Goal: Task Accomplishment & Management: Use online tool/utility

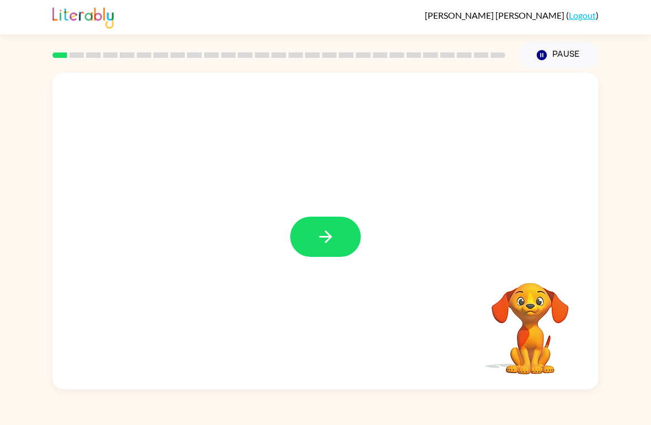
click at [337, 232] on button "button" at bounding box center [325, 237] width 71 height 40
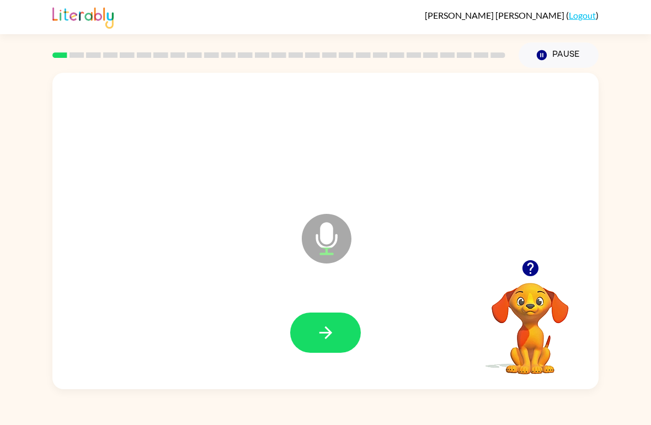
click at [332, 329] on icon "button" at bounding box center [325, 332] width 19 height 19
click at [331, 345] on button "button" at bounding box center [325, 333] width 71 height 40
click at [329, 336] on icon "button" at bounding box center [325, 333] width 13 height 13
click at [335, 334] on icon "button" at bounding box center [325, 332] width 19 height 19
click at [325, 342] on icon "button" at bounding box center [325, 332] width 19 height 19
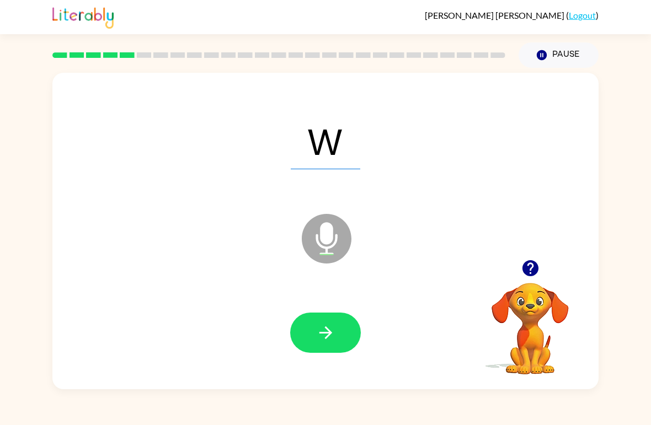
click at [329, 334] on icon "button" at bounding box center [325, 333] width 13 height 13
click at [336, 327] on button "button" at bounding box center [325, 333] width 71 height 40
click at [335, 336] on button "button" at bounding box center [325, 333] width 71 height 40
click at [333, 334] on icon "button" at bounding box center [325, 332] width 19 height 19
click at [335, 334] on icon "button" at bounding box center [325, 332] width 19 height 19
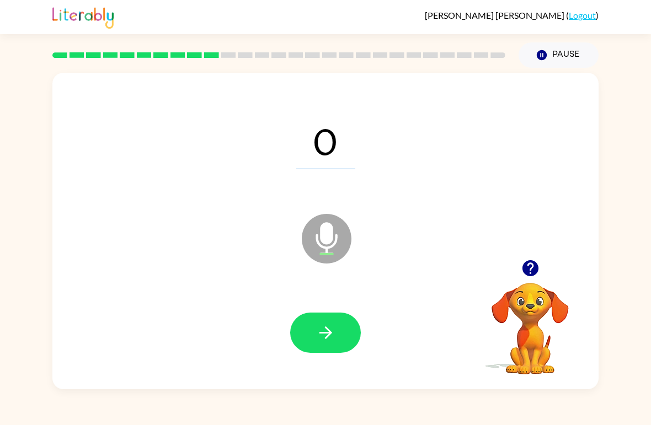
click at [332, 338] on icon "button" at bounding box center [325, 332] width 19 height 19
click at [330, 332] on icon "button" at bounding box center [325, 332] width 19 height 19
click at [333, 339] on icon "button" at bounding box center [325, 332] width 19 height 19
click at [340, 324] on button "button" at bounding box center [325, 333] width 71 height 40
click at [330, 332] on icon "button" at bounding box center [325, 333] width 13 height 13
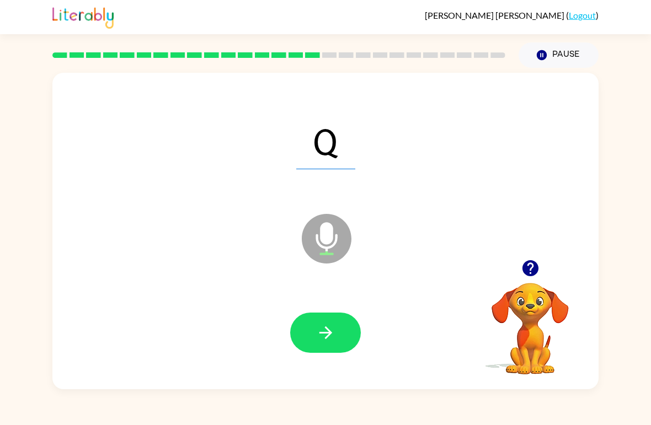
click at [330, 340] on icon "button" at bounding box center [325, 332] width 19 height 19
click at [319, 335] on icon "button" at bounding box center [325, 332] width 19 height 19
click at [330, 332] on icon "button" at bounding box center [325, 333] width 13 height 13
click at [335, 334] on icon "button" at bounding box center [325, 332] width 19 height 19
click at [329, 330] on icon "button" at bounding box center [325, 332] width 19 height 19
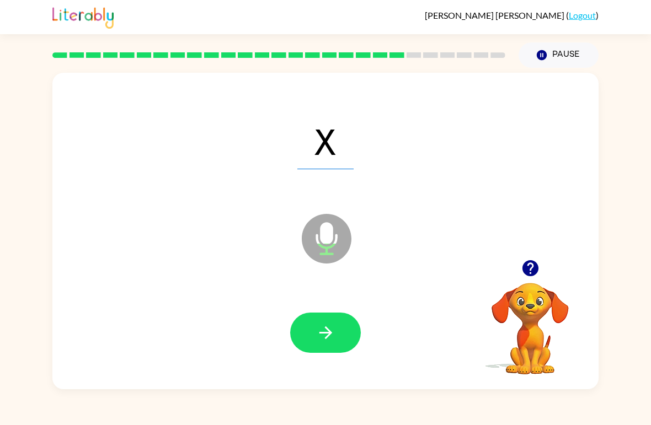
click at [329, 323] on button "button" at bounding box center [325, 333] width 71 height 40
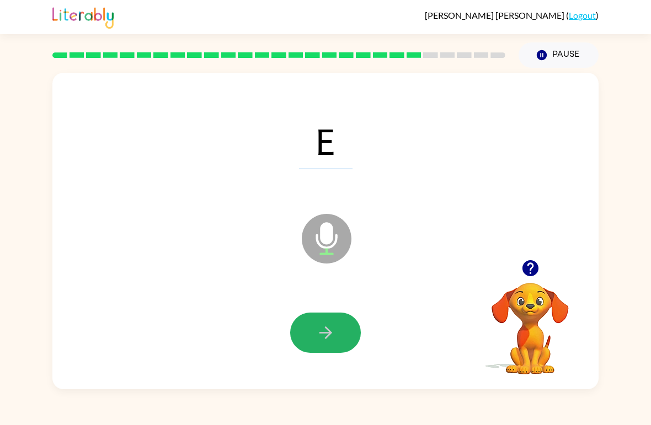
click at [328, 328] on icon "button" at bounding box center [325, 332] width 19 height 19
click at [329, 333] on icon "button" at bounding box center [325, 332] width 19 height 19
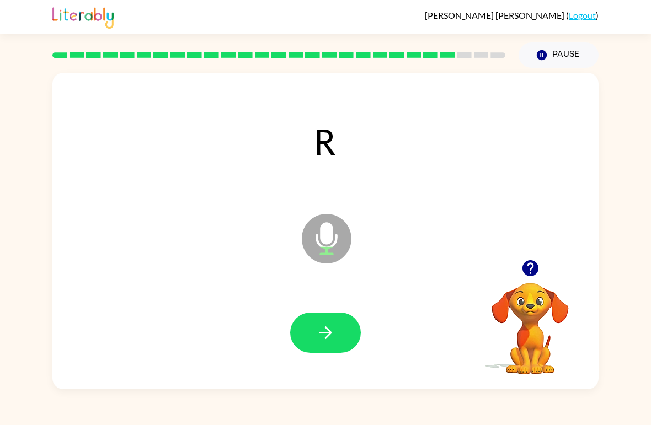
click at [327, 330] on icon "button" at bounding box center [325, 332] width 19 height 19
click at [331, 328] on icon "button" at bounding box center [325, 332] width 19 height 19
click at [330, 328] on icon "button" at bounding box center [325, 332] width 19 height 19
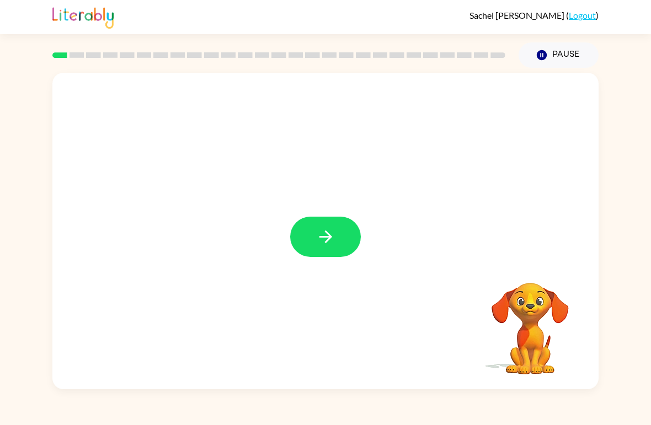
click at [328, 242] on icon "button" at bounding box center [325, 236] width 19 height 19
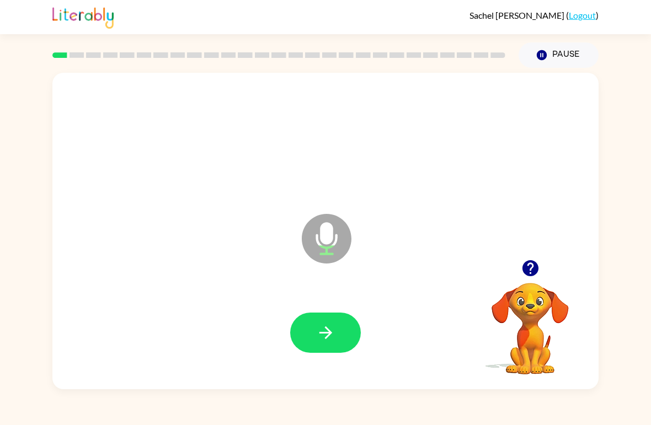
click at [354, 342] on button "button" at bounding box center [325, 333] width 71 height 40
click at [335, 329] on icon "button" at bounding box center [325, 332] width 19 height 19
click at [360, 337] on button "button" at bounding box center [325, 333] width 71 height 40
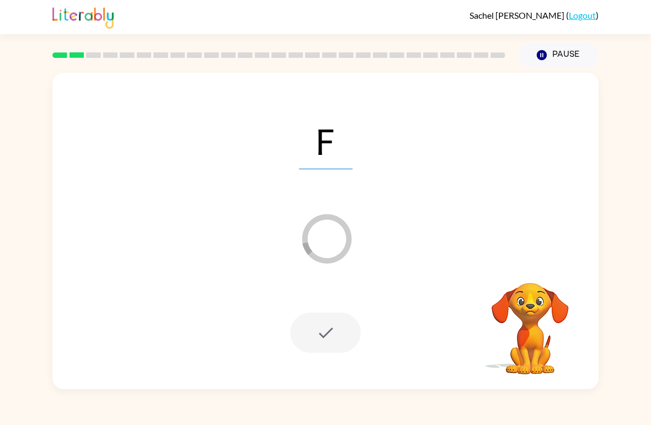
click at [9, 374] on div "F Loader Your response is being sent to our graders Your browser must support p…" at bounding box center [325, 229] width 651 height 322
click at [330, 324] on div at bounding box center [325, 333] width 71 height 40
click at [332, 335] on div at bounding box center [325, 333] width 71 height 40
click at [331, 326] on div at bounding box center [325, 333] width 71 height 40
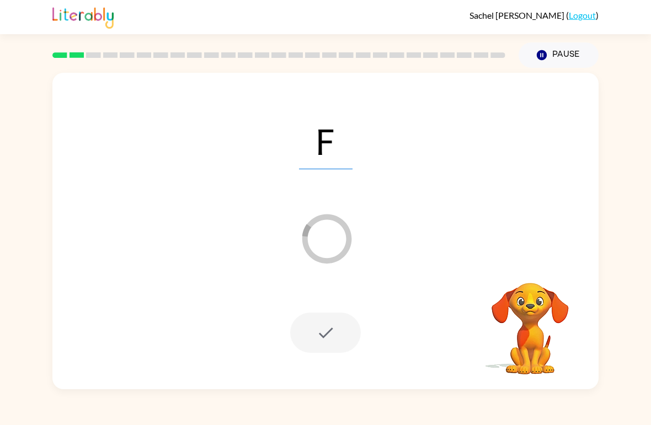
click at [331, 325] on div at bounding box center [325, 333] width 71 height 40
click at [565, 49] on button "Pause Pause" at bounding box center [559, 54] width 80 height 25
click at [562, 41] on div "Pause Pause" at bounding box center [558, 55] width 93 height 39
click at [590, 5] on div "[PERSON_NAME] ( Logout )" at bounding box center [325, 17] width 546 height 34
click at [587, 7] on div "[PERSON_NAME] ( Logout )" at bounding box center [325, 17] width 546 height 34
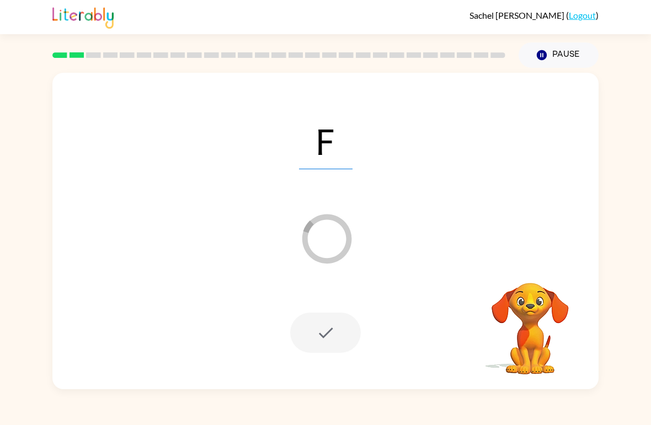
click at [553, 50] on button "Pause Pause" at bounding box center [559, 54] width 80 height 25
click at [552, 50] on button "Pause Pause" at bounding box center [559, 54] width 80 height 25
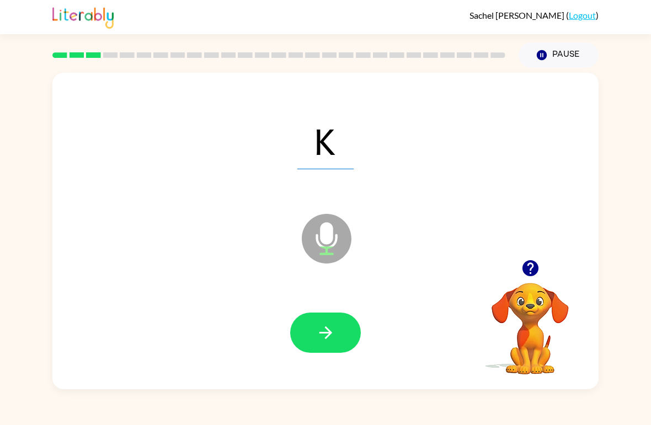
click at [342, 332] on button "button" at bounding box center [325, 333] width 71 height 40
click at [341, 330] on button "button" at bounding box center [325, 333] width 71 height 40
click at [346, 339] on button "button" at bounding box center [325, 333] width 71 height 40
click at [322, 331] on icon "button" at bounding box center [325, 332] width 19 height 19
click at [327, 344] on button "button" at bounding box center [325, 333] width 71 height 40
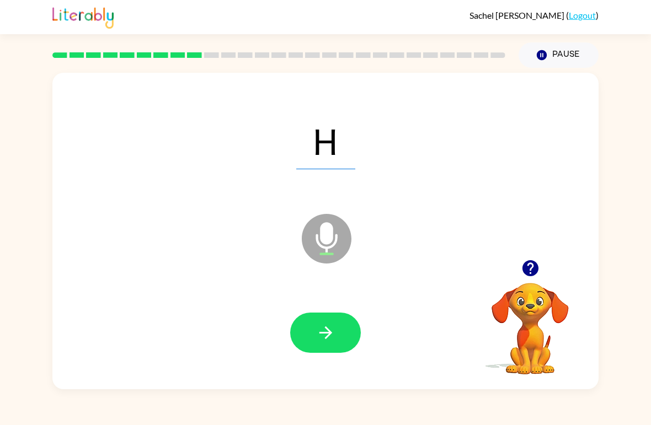
click at [341, 343] on button "button" at bounding box center [325, 333] width 71 height 40
click at [351, 313] on div at bounding box center [325, 333] width 71 height 40
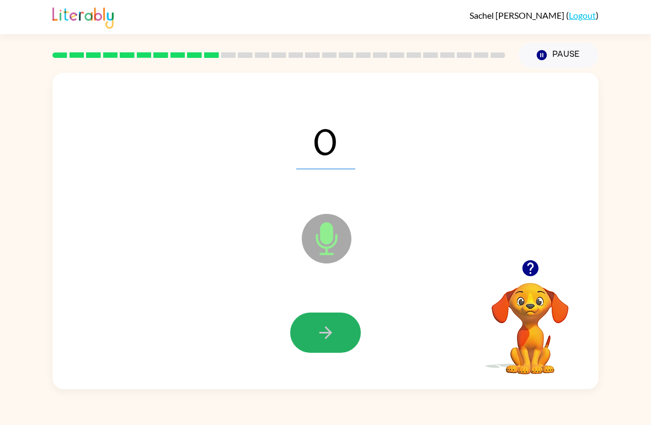
click at [338, 330] on button "button" at bounding box center [325, 333] width 71 height 40
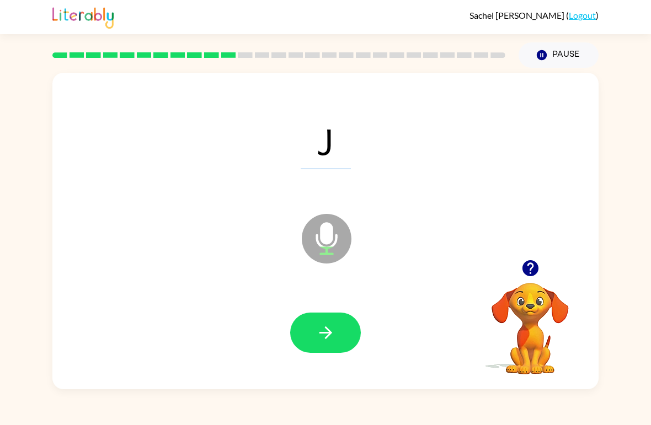
click at [332, 316] on button "button" at bounding box center [325, 333] width 71 height 40
click at [323, 325] on icon "button" at bounding box center [325, 332] width 19 height 19
click at [341, 327] on button "button" at bounding box center [325, 333] width 71 height 40
click at [327, 332] on icon "button" at bounding box center [325, 332] width 19 height 19
click at [328, 344] on button "button" at bounding box center [325, 333] width 71 height 40
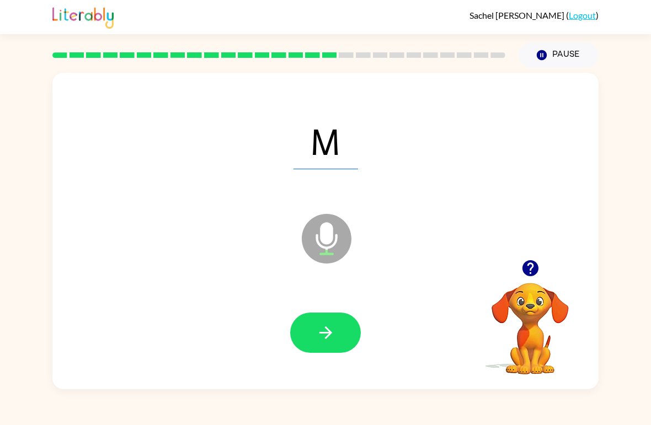
click at [345, 325] on button "button" at bounding box center [325, 333] width 71 height 40
click at [344, 332] on button "button" at bounding box center [325, 333] width 71 height 40
click at [329, 328] on icon "button" at bounding box center [325, 332] width 19 height 19
click at [316, 334] on icon "button" at bounding box center [325, 332] width 19 height 19
click at [364, 356] on div at bounding box center [325, 333] width 524 height 91
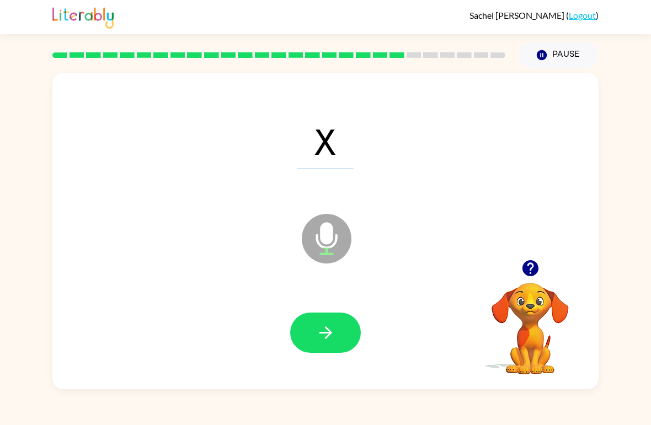
click at [317, 339] on icon "button" at bounding box center [325, 332] width 19 height 19
click at [332, 339] on icon "button" at bounding box center [325, 332] width 19 height 19
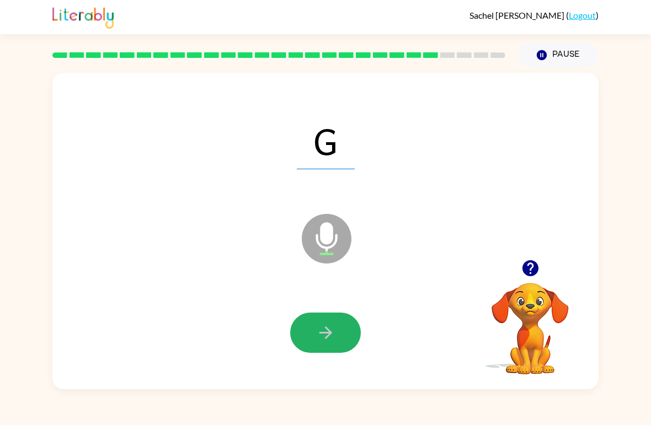
click at [326, 330] on icon "button" at bounding box center [325, 332] width 19 height 19
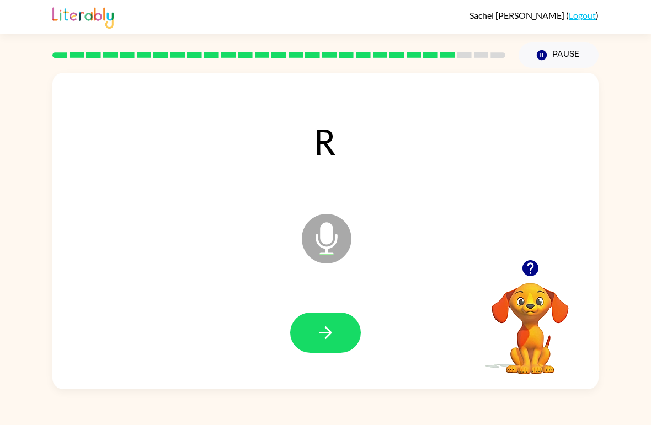
click at [312, 328] on button "button" at bounding box center [325, 333] width 71 height 40
click at [338, 332] on button "button" at bounding box center [325, 333] width 71 height 40
click at [332, 329] on icon "button" at bounding box center [325, 332] width 19 height 19
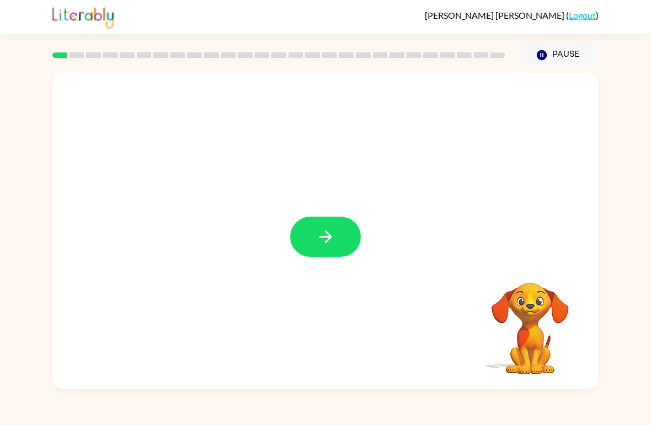
click at [334, 236] on icon "button" at bounding box center [325, 236] width 19 height 19
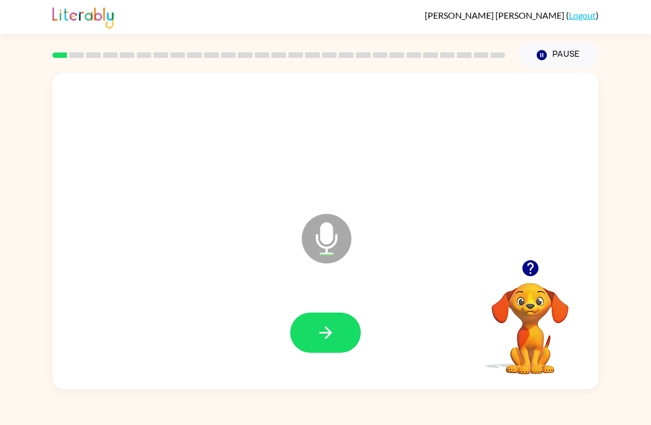
click at [324, 331] on icon "button" at bounding box center [325, 332] width 19 height 19
click at [313, 339] on button "button" at bounding box center [325, 333] width 71 height 40
click at [334, 325] on icon "button" at bounding box center [325, 332] width 19 height 19
click at [328, 339] on icon "button" at bounding box center [325, 332] width 19 height 19
click at [317, 333] on icon "button" at bounding box center [325, 332] width 19 height 19
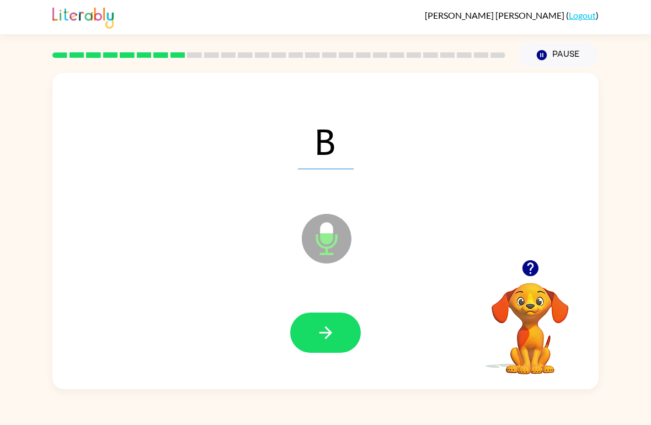
click at [318, 325] on icon "button" at bounding box center [325, 332] width 19 height 19
click at [332, 327] on icon "button" at bounding box center [325, 332] width 19 height 19
click at [326, 322] on button "button" at bounding box center [325, 333] width 71 height 40
click at [322, 324] on icon "button" at bounding box center [325, 332] width 19 height 19
click at [333, 334] on icon "button" at bounding box center [325, 332] width 19 height 19
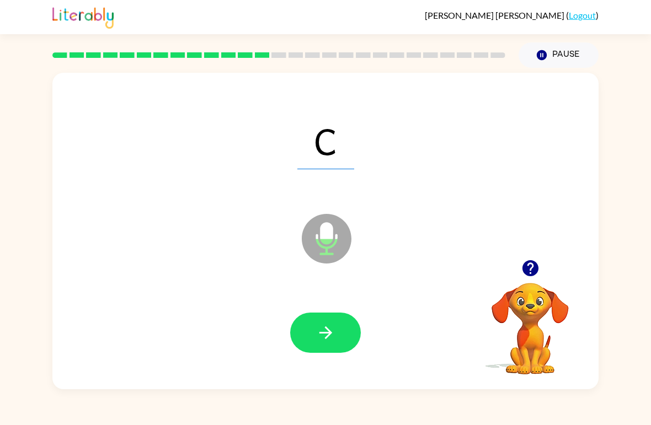
click at [327, 327] on icon "button" at bounding box center [325, 332] width 19 height 19
click at [328, 325] on icon "button" at bounding box center [325, 332] width 19 height 19
click at [338, 331] on button "button" at bounding box center [325, 333] width 71 height 40
click at [335, 338] on icon "button" at bounding box center [325, 332] width 19 height 19
click at [346, 332] on button "button" at bounding box center [325, 333] width 71 height 40
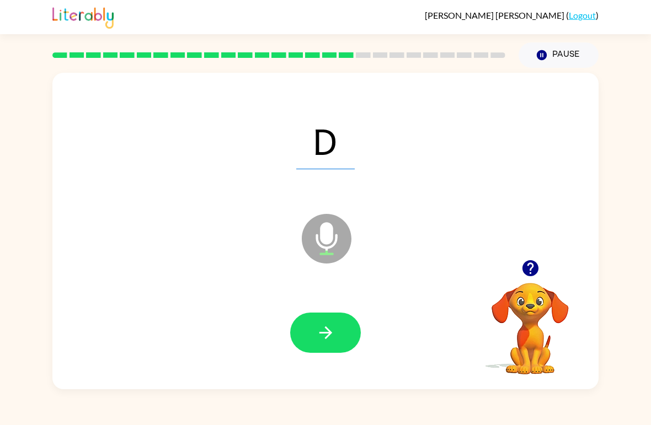
click at [339, 332] on button "button" at bounding box center [325, 333] width 71 height 40
click at [325, 353] on button "button" at bounding box center [325, 333] width 71 height 40
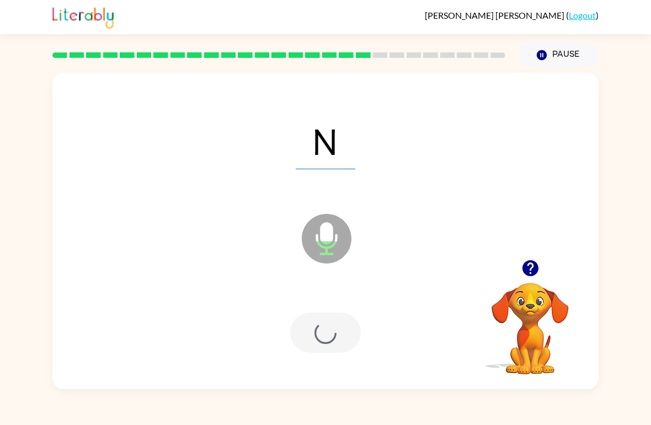
click at [332, 325] on div at bounding box center [325, 333] width 71 height 40
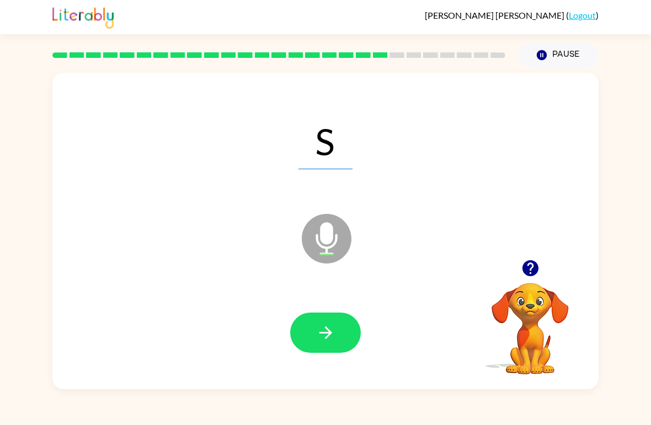
click at [329, 333] on icon "button" at bounding box center [325, 333] width 13 height 13
click at [339, 325] on button "button" at bounding box center [325, 333] width 71 height 40
click at [327, 319] on button "button" at bounding box center [325, 333] width 71 height 40
click at [336, 318] on button "button" at bounding box center [325, 333] width 71 height 40
click at [333, 327] on icon "button" at bounding box center [325, 332] width 19 height 19
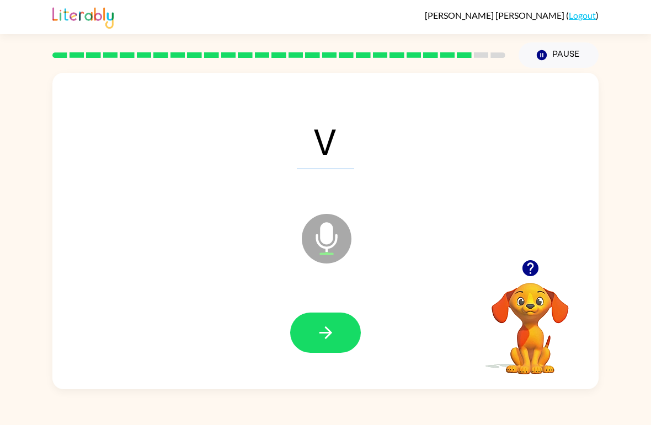
click at [323, 318] on button "button" at bounding box center [325, 333] width 71 height 40
click at [340, 325] on button "button" at bounding box center [325, 333] width 71 height 40
